Goal: Task Accomplishment & Management: Use online tool/utility

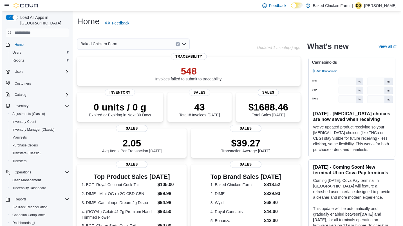
scroll to position [37, 0]
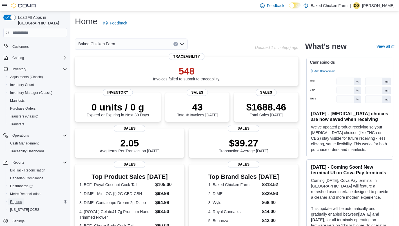
click at [19, 200] on span "Reports" at bounding box center [16, 202] width 12 height 5
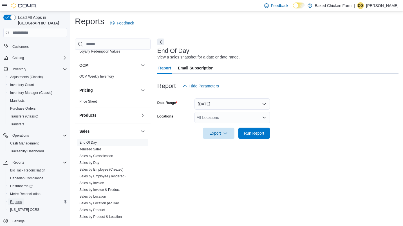
scroll to position [255, 0]
click at [264, 104] on button "[DATE]" at bounding box center [232, 104] width 75 height 11
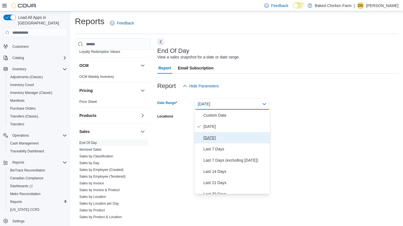
click at [217, 138] on span "[DATE]" at bounding box center [236, 138] width 64 height 7
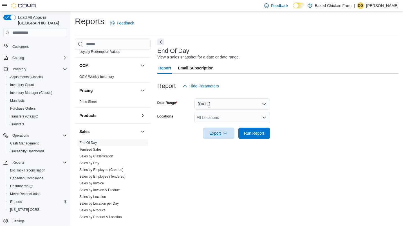
click at [229, 135] on span "Export" at bounding box center [218, 133] width 25 height 11
click at [224, 155] on span "Export to Pdf" at bounding box center [219, 156] width 25 height 5
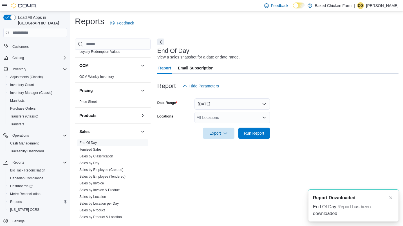
scroll to position [0, 0]
